Goal: Browse casually

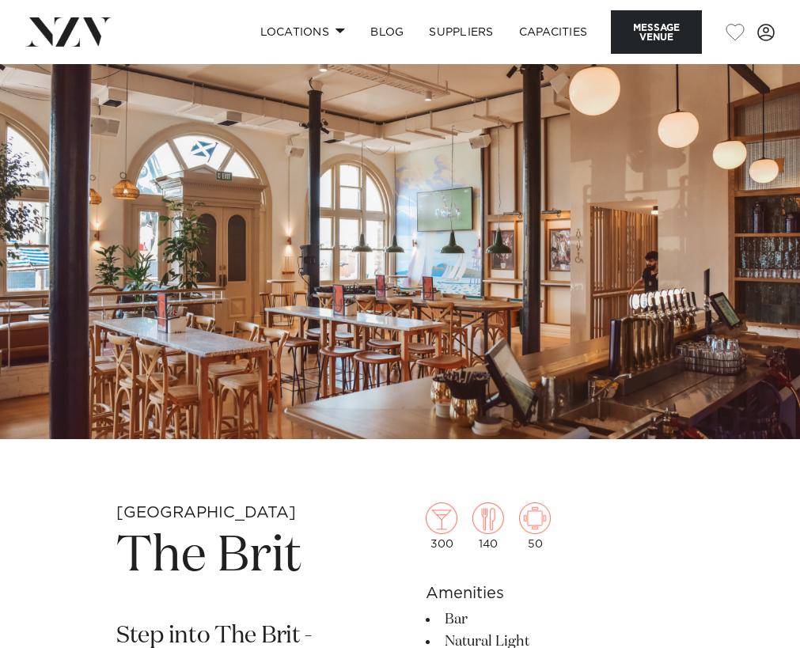
click at [788, 244] on img at bounding box center [400, 251] width 800 height 375
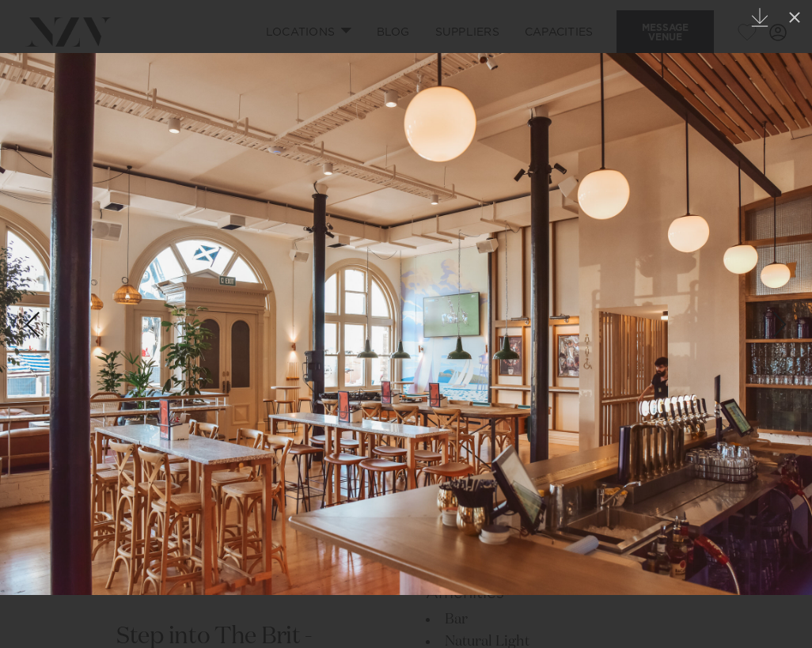
click at [773, 259] on img at bounding box center [406, 324] width 812 height 542
click at [786, 293] on img at bounding box center [406, 324] width 812 height 542
click at [793, 17] on icon at bounding box center [794, 17] width 11 height 11
